Goal: Task Accomplishment & Management: Complete application form

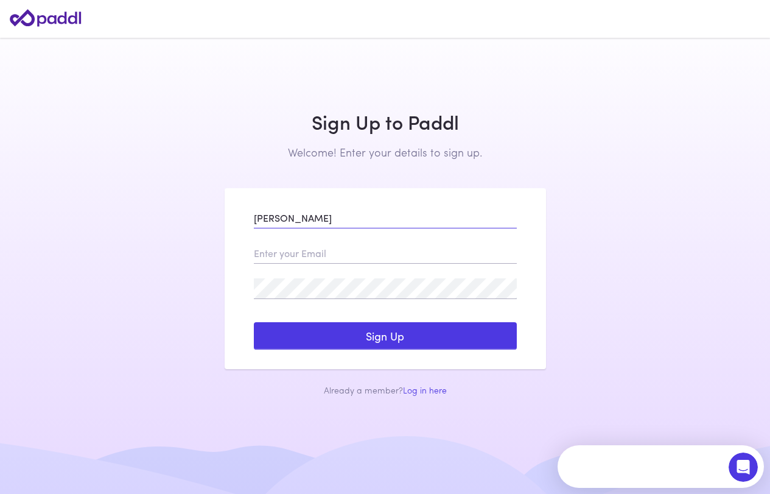
click at [259, 218] on input "[PERSON_NAME]" at bounding box center [385, 218] width 263 height 21
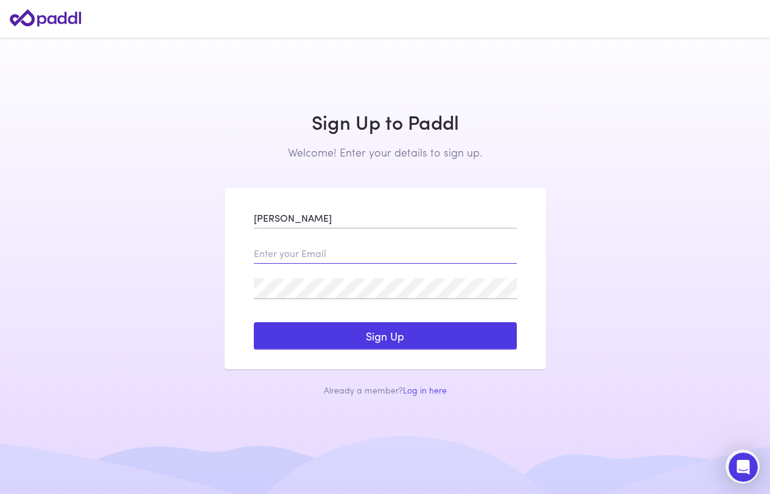
type input "[PERSON_NAME]"
click at [289, 250] on input "email" at bounding box center [385, 253] width 263 height 21
type input "[EMAIL_ADDRESS][DOMAIN_NAME]"
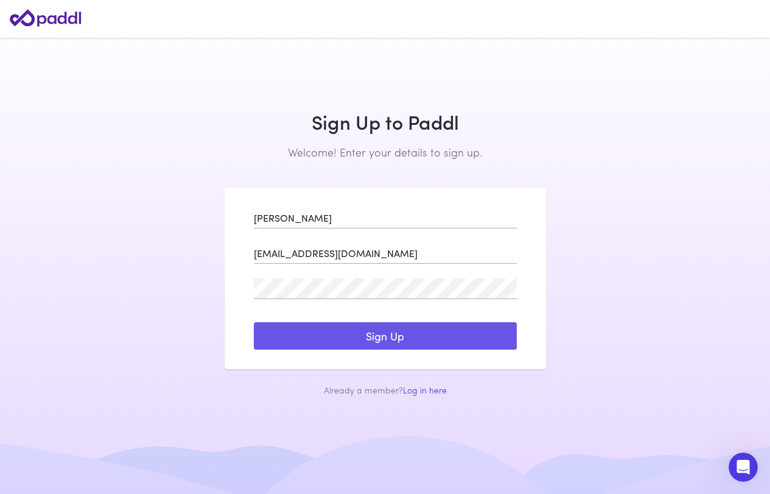
click at [359, 329] on button "Sign Up" at bounding box center [385, 336] width 263 height 28
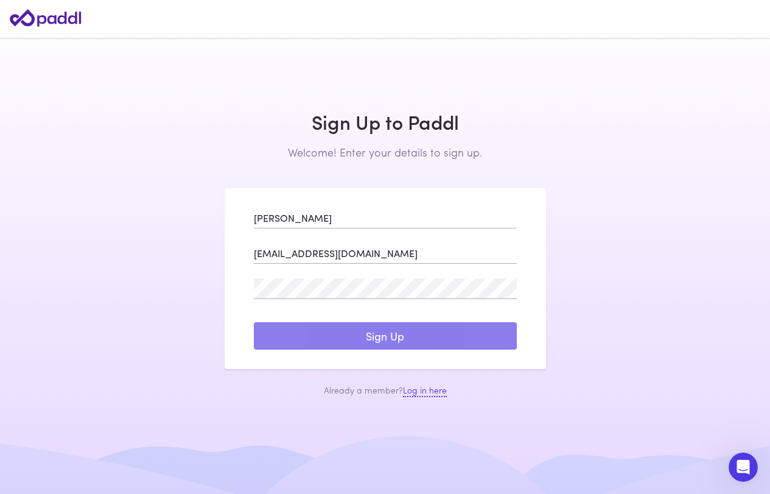
click at [416, 391] on link "Log in here" at bounding box center [425, 389] width 44 height 13
